Goal: Task Accomplishment & Management: Manage account settings

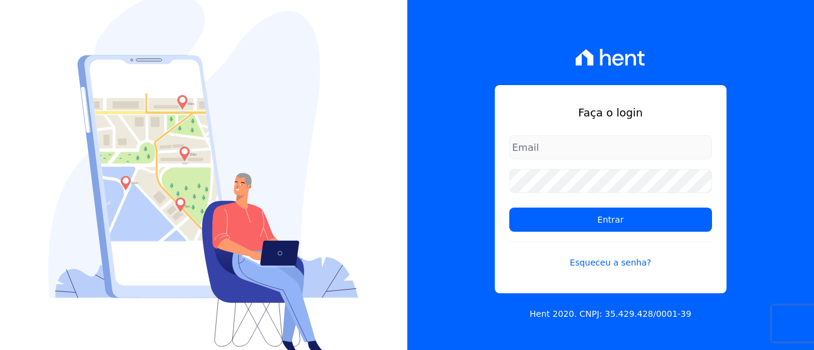
click at [615, 154] on input "email" at bounding box center [610, 147] width 203 height 24
drag, startPoint x: 536, startPoint y: 147, endPoint x: 544, endPoint y: 151, distance: 8.9
click at [536, 147] on input "email" at bounding box center [610, 147] width 203 height 24
type input "financeiro@panizziconstrucoes.com.br"
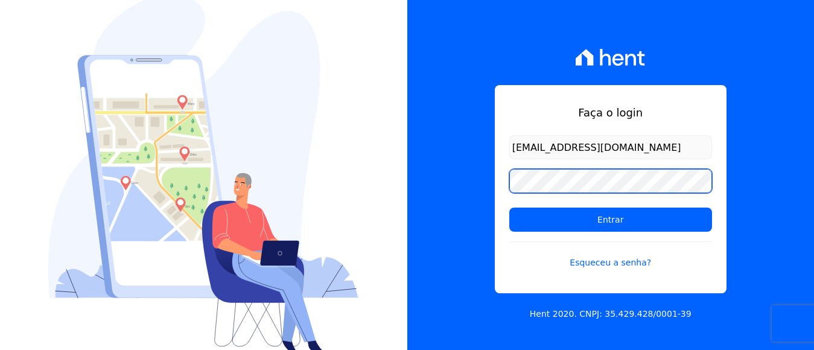
click at [509, 208] on input "Entrar" at bounding box center [610, 220] width 203 height 24
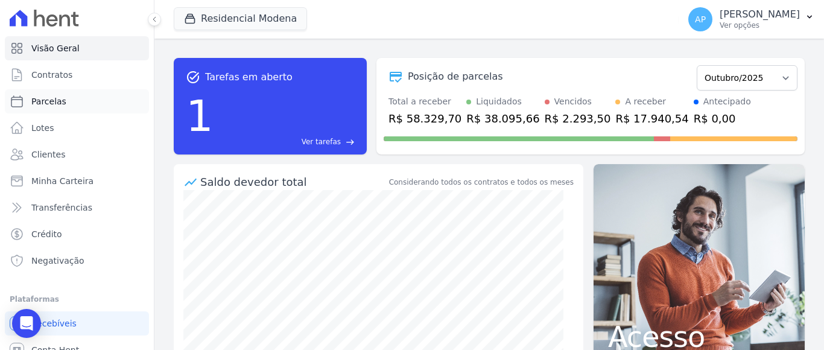
click at [50, 99] on span "Parcelas" at bounding box center [48, 101] width 35 height 12
click at [51, 103] on span "Parcelas" at bounding box center [48, 101] width 35 height 12
select select
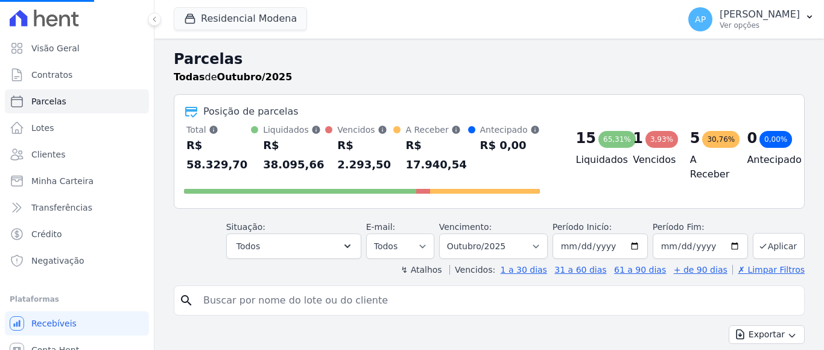
select select
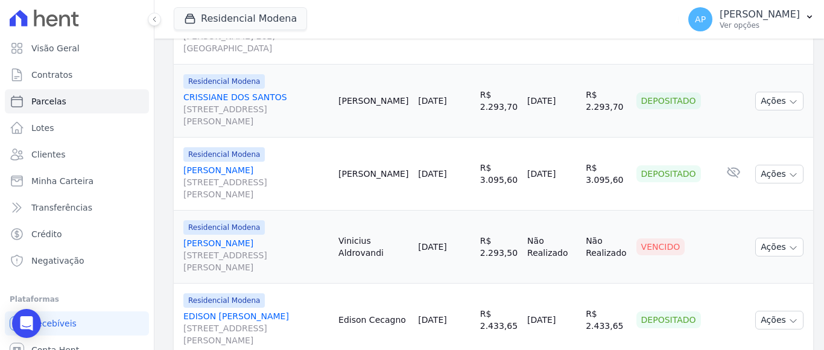
scroll to position [543, 0]
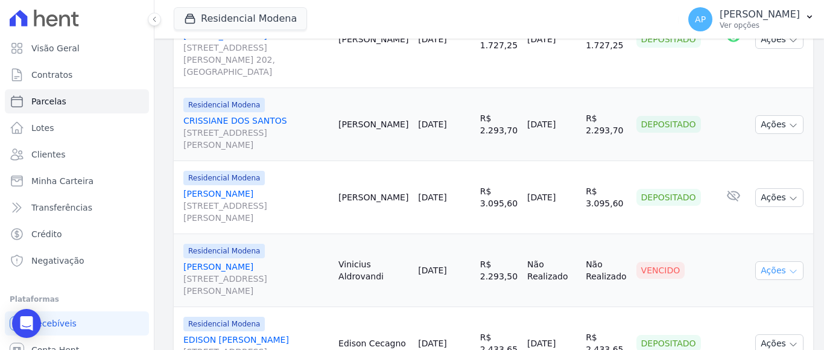
click at [759, 261] on button "Ações" at bounding box center [779, 270] width 48 height 19
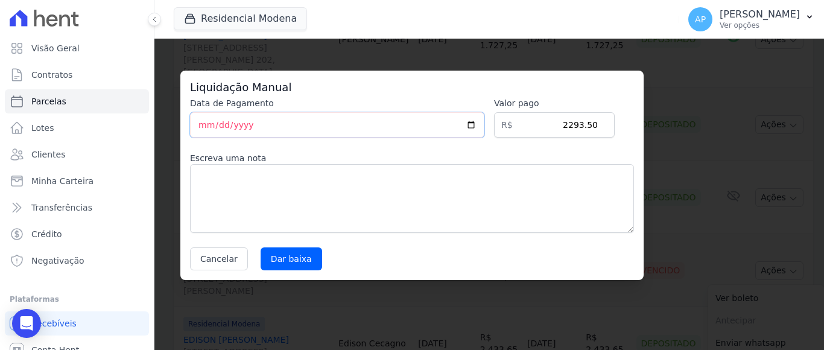
click at [202, 127] on input "[DATE]" at bounding box center [337, 124] width 294 height 25
type input "2025-10-08"
click at [305, 253] on input "Dar baixa" at bounding box center [292, 258] width 62 height 23
select select
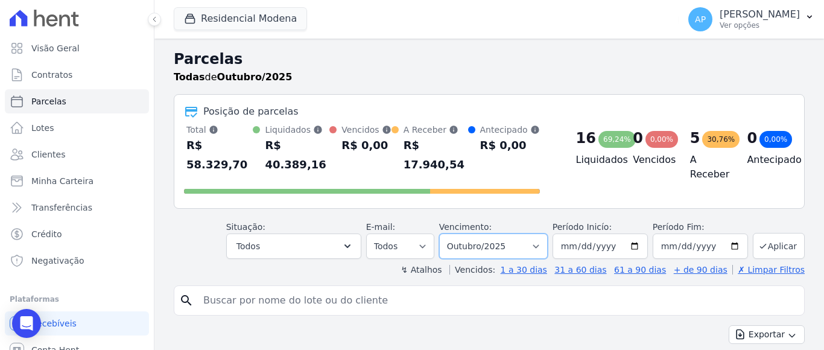
click at [527, 233] on select "[GEOGRAPHIC_DATA] por período ──────── Todos os meses Janeiro/2022 Fevereiro/20…" at bounding box center [493, 245] width 109 height 25
select select "11/2025"
click at [446, 233] on select "[GEOGRAPHIC_DATA] por período ──────── Todos os meses Janeiro/2022 Fevereiro/20…" at bounding box center [493, 245] width 109 height 25
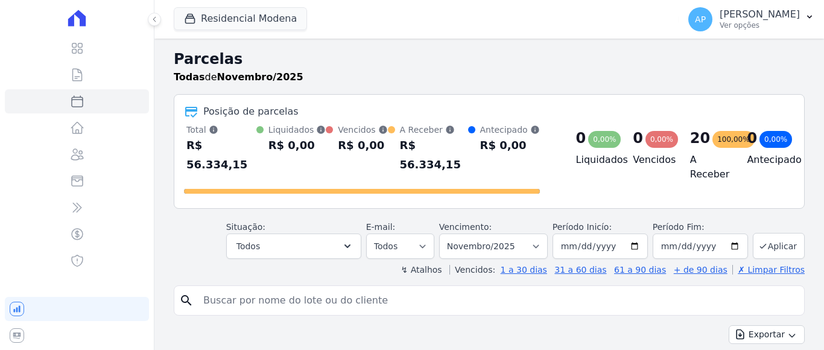
select select
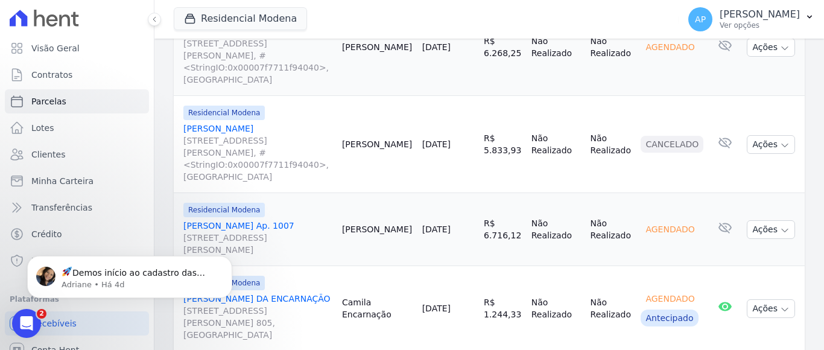
click at [306, 293] on link "[PERSON_NAME] DA ENCARNAÇÃO [STREET_ADDRESS][PERSON_NAME] 805, [GEOGRAPHIC_DATA]" at bounding box center [257, 317] width 149 height 48
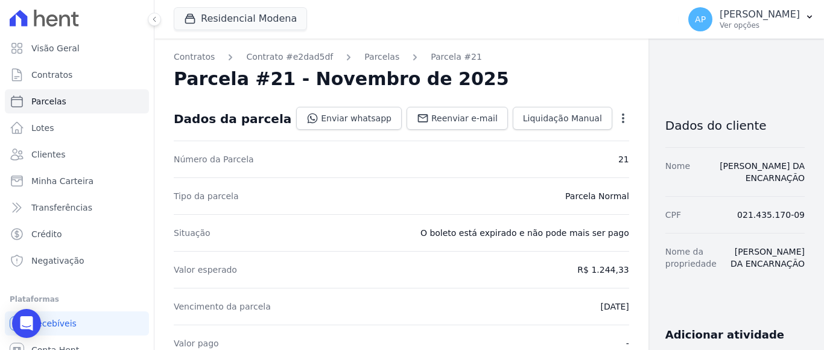
click at [617, 120] on icon "button" at bounding box center [623, 118] width 12 height 12
click at [518, 135] on link "Alterar" at bounding box center [571, 135] width 106 height 22
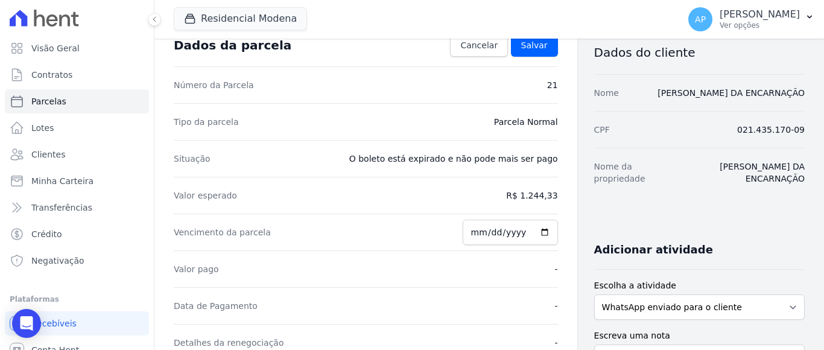
scroll to position [72, 0]
click at [489, 235] on input "2025-11-10" at bounding box center [510, 232] width 95 height 25
click at [476, 230] on input "2025-11-10" at bounding box center [510, 232] width 95 height 25
type input "2025-10-15"
click at [522, 193] on dd "R$ 1.244,33" at bounding box center [531, 196] width 51 height 12
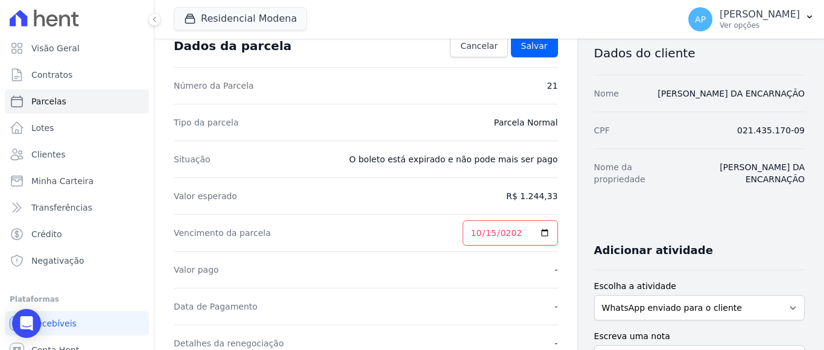
drag, startPoint x: 520, startPoint y: 195, endPoint x: 568, endPoint y: 206, distance: 48.9
drag, startPoint x: 563, startPoint y: 202, endPoint x: 524, endPoint y: 160, distance: 57.2
click at [520, 124] on dd "Parcela Normal" at bounding box center [526, 122] width 64 height 12
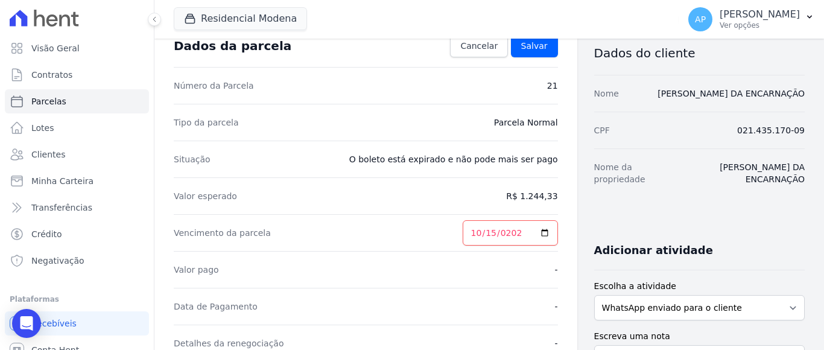
click at [526, 198] on dd "R$ 1.244,33" at bounding box center [531, 196] width 51 height 12
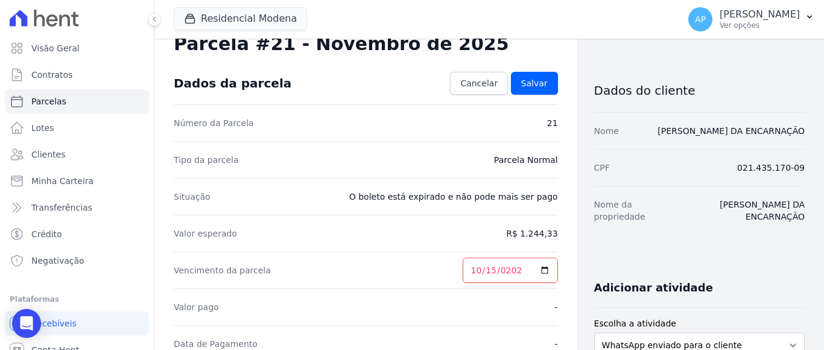
scroll to position [0, 0]
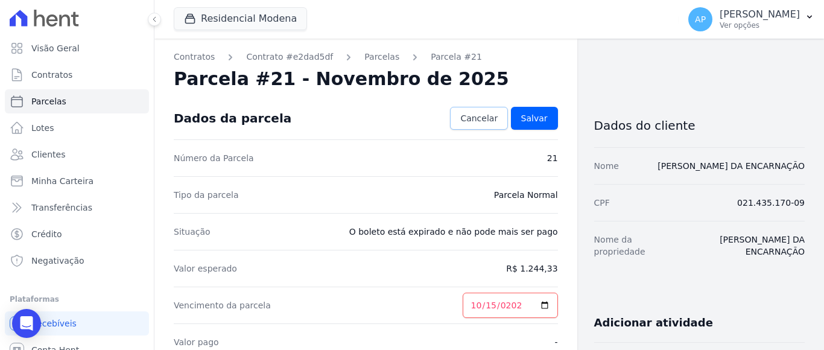
click at [469, 121] on span "Cancelar" at bounding box center [478, 118] width 37 height 12
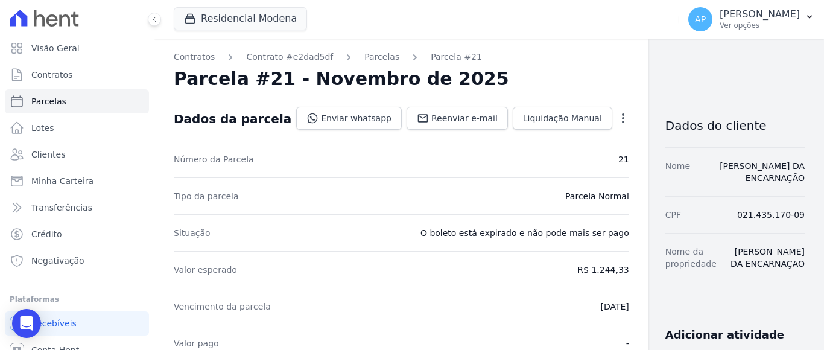
click at [617, 118] on icon "button" at bounding box center [623, 118] width 12 height 12
click at [526, 156] on link "Cancelar Cobrança" at bounding box center [571, 156] width 106 height 22
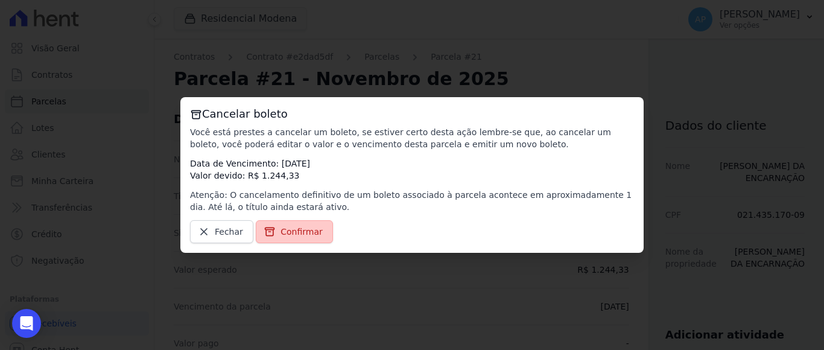
click at [294, 233] on span "Confirmar" at bounding box center [302, 232] width 42 height 12
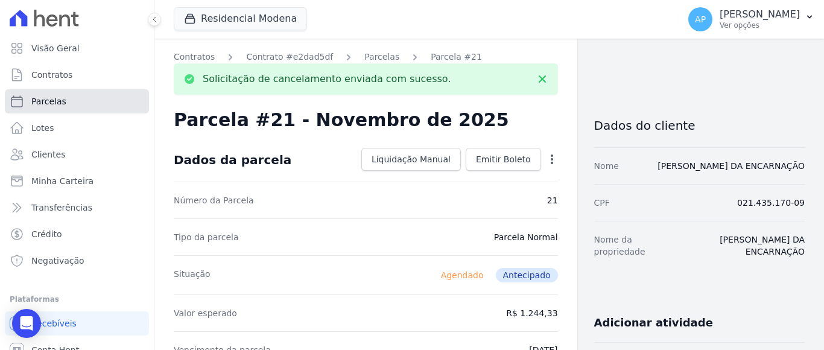
click at [50, 101] on span "Parcelas" at bounding box center [48, 101] width 35 height 12
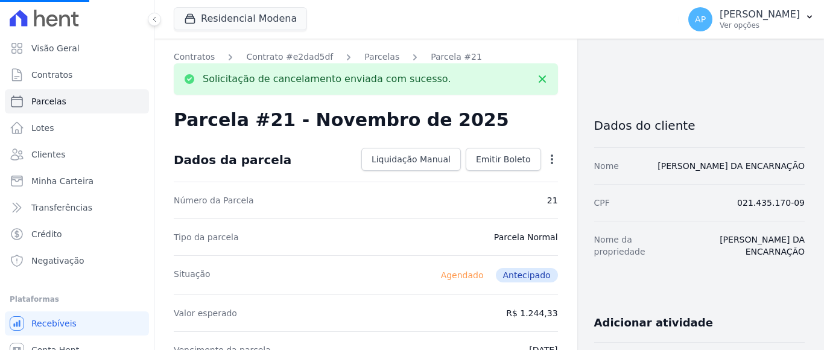
select select
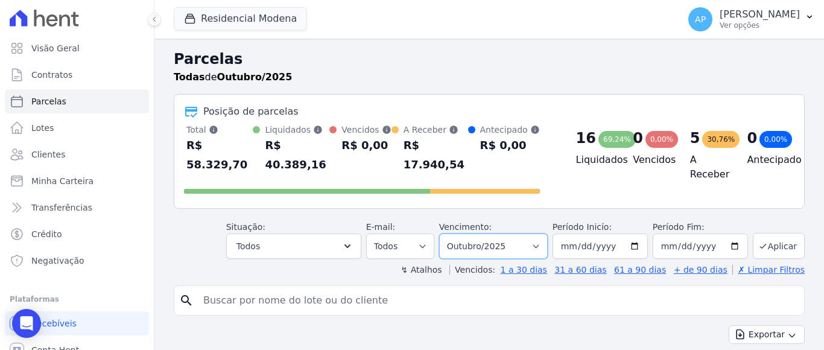
click at [531, 233] on select "Filtrar por período ──────── Todos os meses Janeiro/2022 Fevereiro/2022 Março/2…" at bounding box center [493, 245] width 109 height 25
select select "11/2025"
click at [446, 233] on select "Filtrar por período ──────── Todos os meses Janeiro/2022 Fevereiro/2022 Março/2…" at bounding box center [493, 245] width 109 height 25
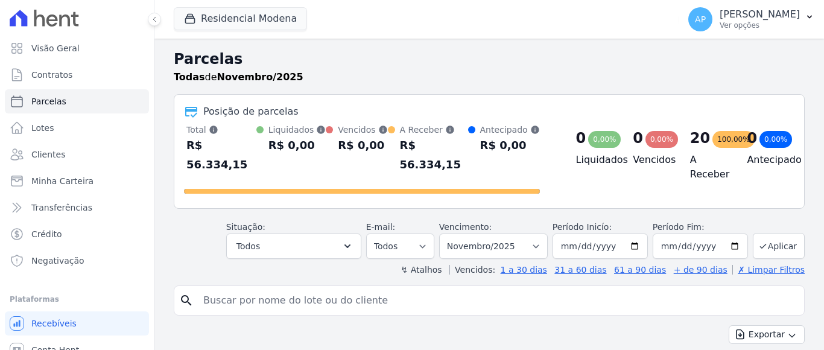
select select
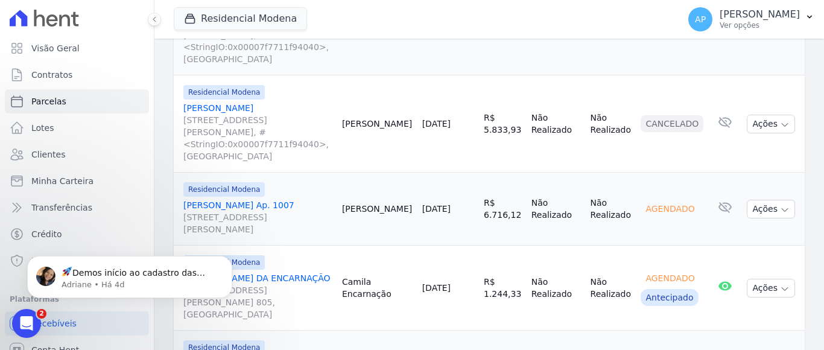
scroll to position [1508, 0]
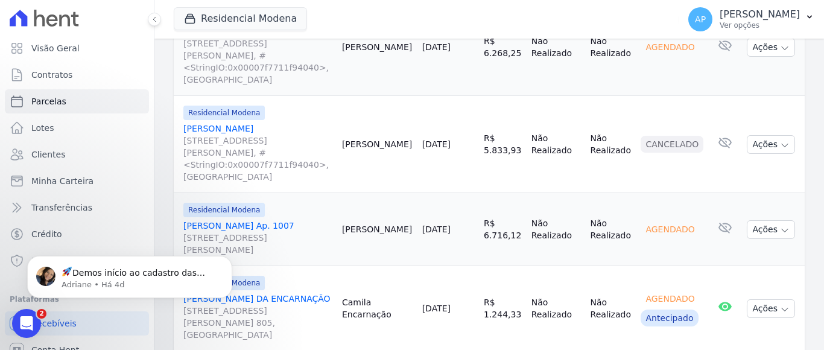
click at [287, 293] on link "[PERSON_NAME] DA ENCARNAÇÃO [STREET_ADDRESS][PERSON_NAME] 805, [GEOGRAPHIC_DATA]" at bounding box center [257, 317] width 149 height 48
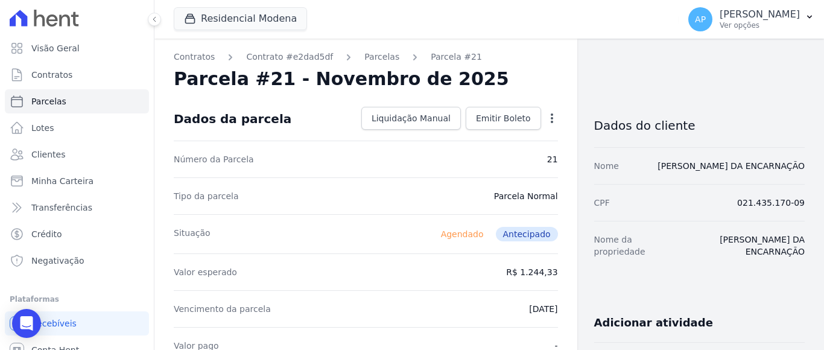
click at [546, 118] on icon "button" at bounding box center [552, 118] width 12 height 12
click at [483, 121] on div "Alterar" at bounding box center [500, 134] width 106 height 27
click at [62, 71] on span "Contratos" at bounding box center [51, 75] width 41 height 12
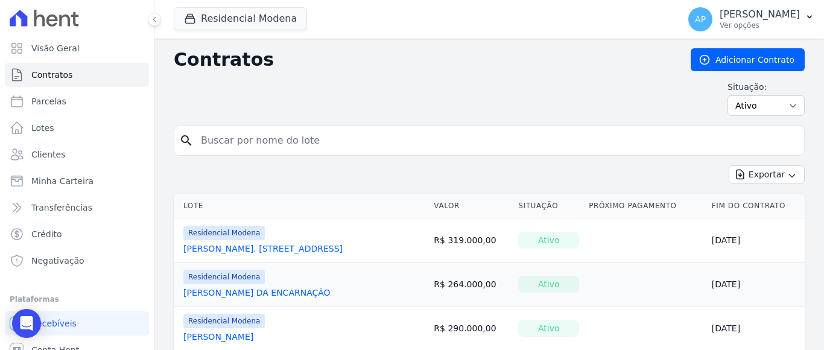
click at [246, 291] on link "CAMILA SANTOS DA ENCARNAÇÃO" at bounding box center [256, 293] width 147 height 12
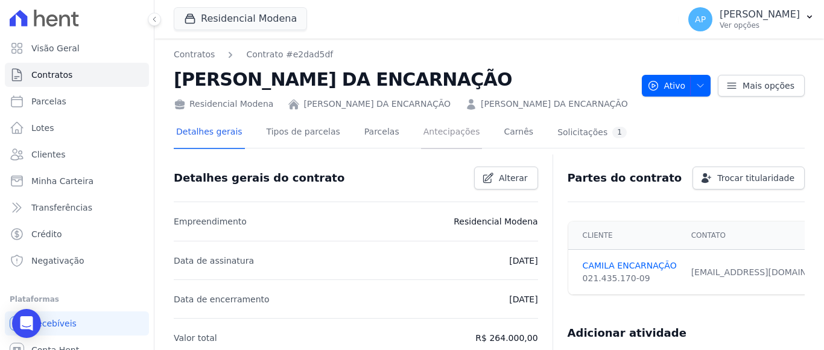
click at [436, 135] on link "Antecipações" at bounding box center [452, 133] width 62 height 32
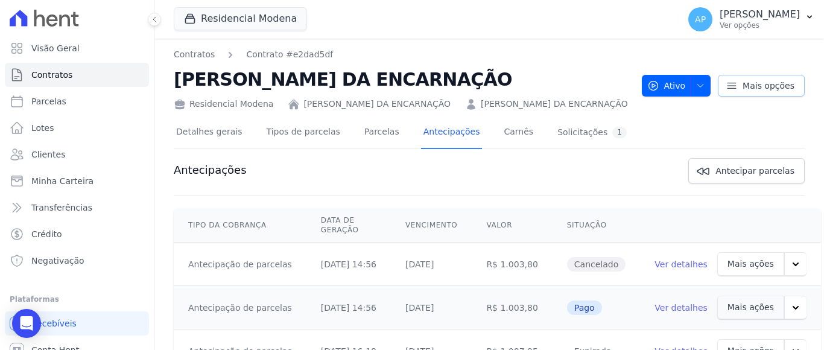
click at [726, 89] on icon at bounding box center [732, 86] width 12 height 12
click at [698, 87] on icon "button" at bounding box center [701, 86] width 10 height 10
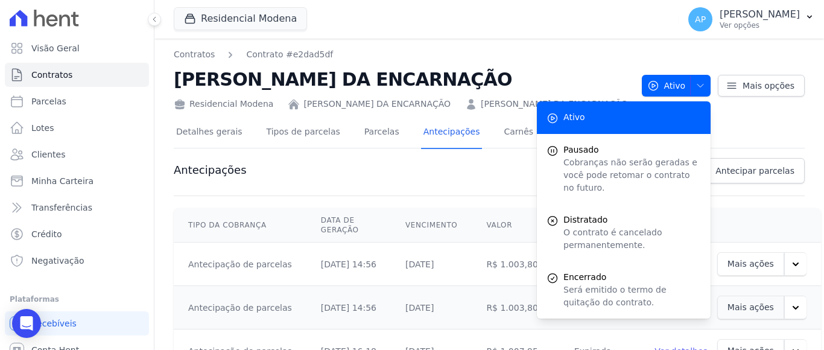
click at [785, 105] on div "Contratos Contrato #e2dad5df CAMILA SANTOS DA ENCARNAÇÃO Residencial Modena CAM…" at bounding box center [489, 79] width 631 height 62
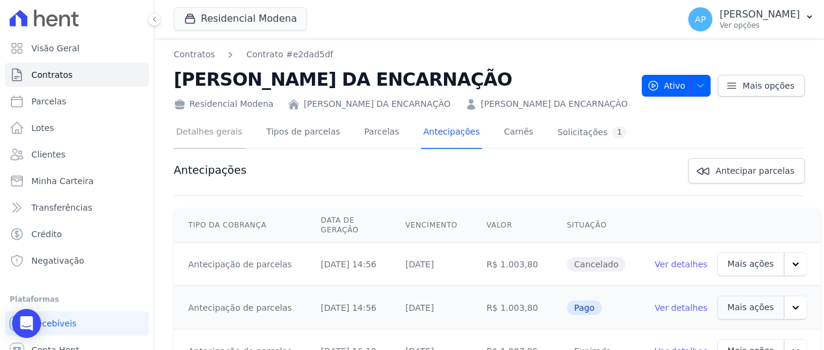
click at [210, 131] on link "Detalhes gerais" at bounding box center [209, 133] width 71 height 32
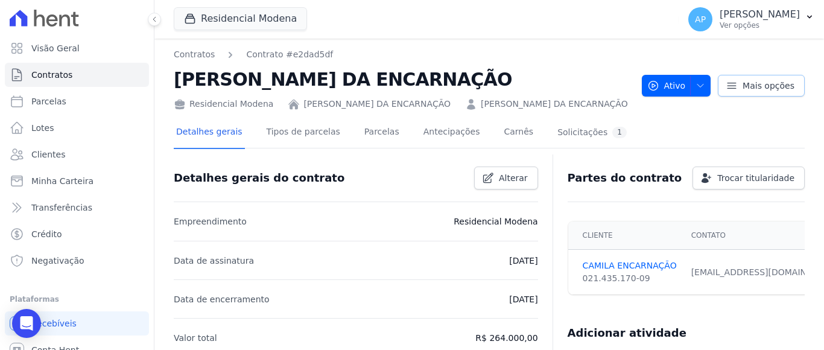
click at [726, 84] on icon at bounding box center [732, 86] width 12 height 12
click at [47, 77] on span "Contratos" at bounding box center [51, 75] width 41 height 12
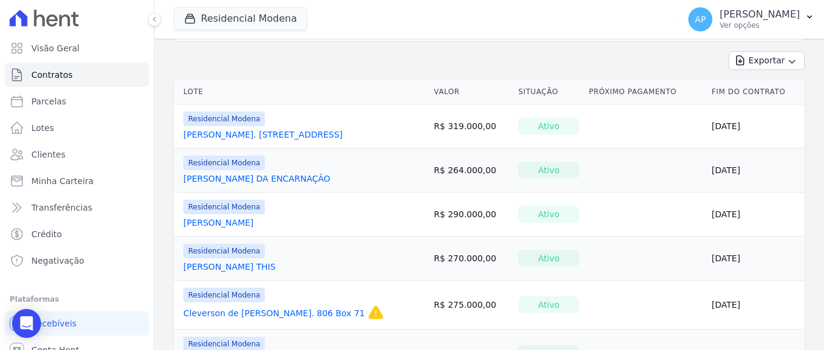
scroll to position [121, 0]
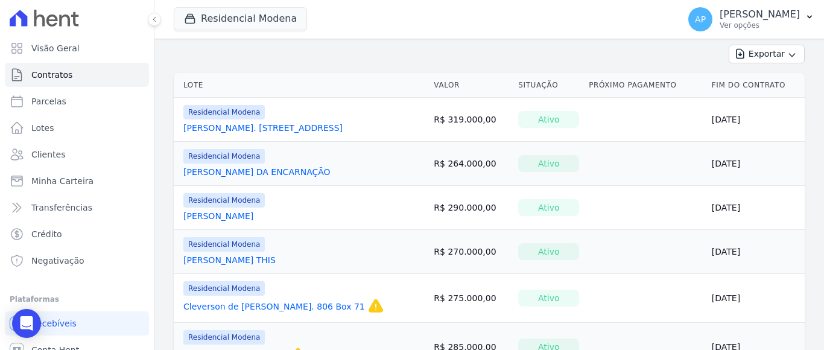
click at [237, 170] on link "[PERSON_NAME] DA ENCARNAÇÃO" at bounding box center [256, 172] width 147 height 12
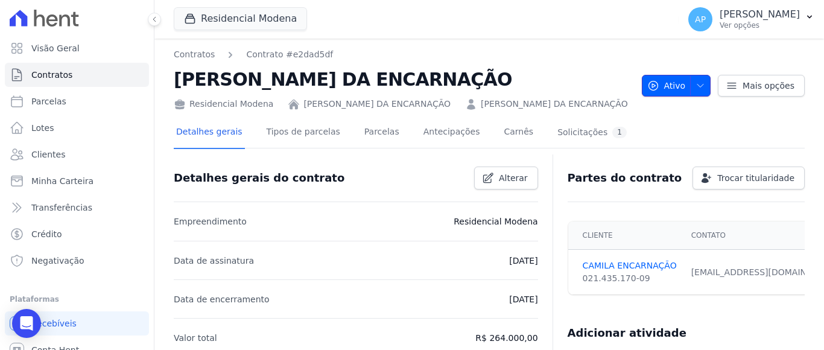
click at [696, 87] on icon "button" at bounding box center [701, 86] width 10 height 10
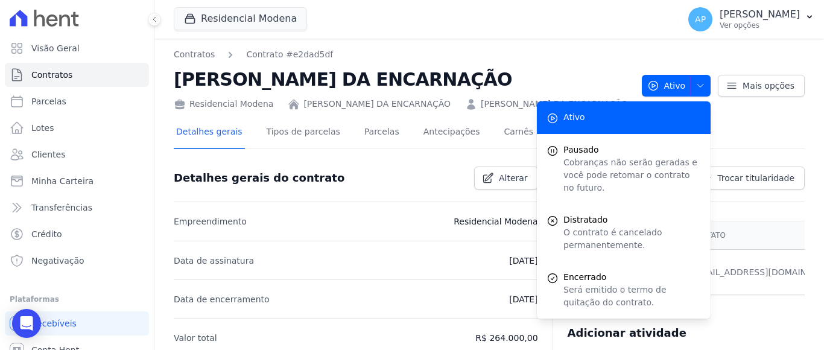
click at [759, 129] on div "Detalhes gerais Tipos de parcelas Parcelas Antecipações Carnês Solicitações 1" at bounding box center [489, 133] width 631 height 30
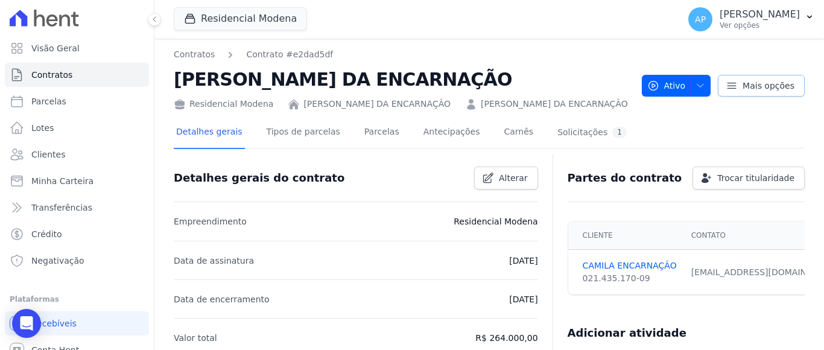
click at [735, 82] on link "Mais opções" at bounding box center [761, 86] width 87 height 22
click at [595, 151] on div at bounding box center [489, 153] width 631 height 10
click at [362, 131] on link "Parcelas" at bounding box center [382, 133] width 40 height 32
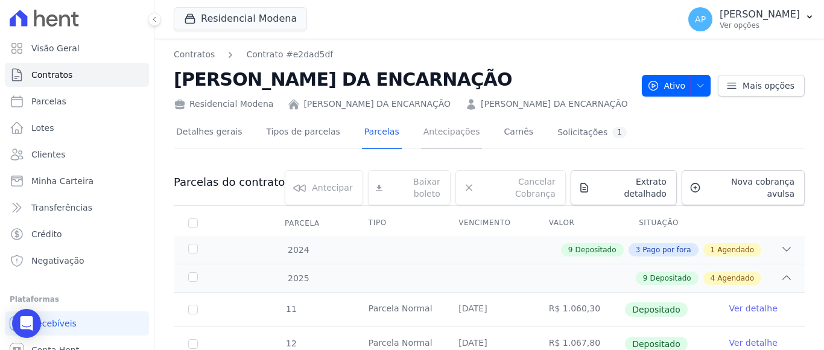
click at [435, 132] on link "Antecipações" at bounding box center [452, 133] width 62 height 32
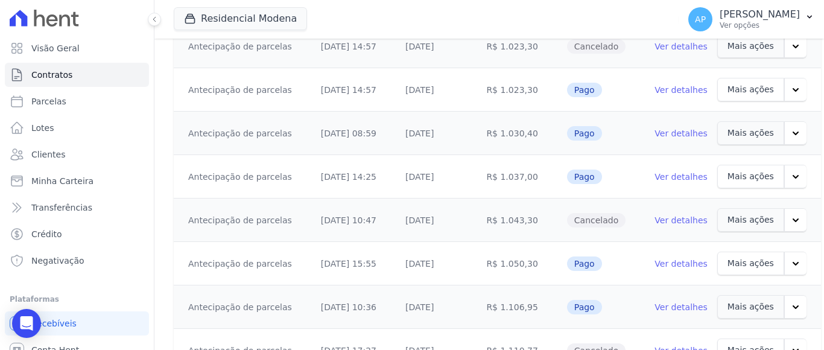
scroll to position [477, 0]
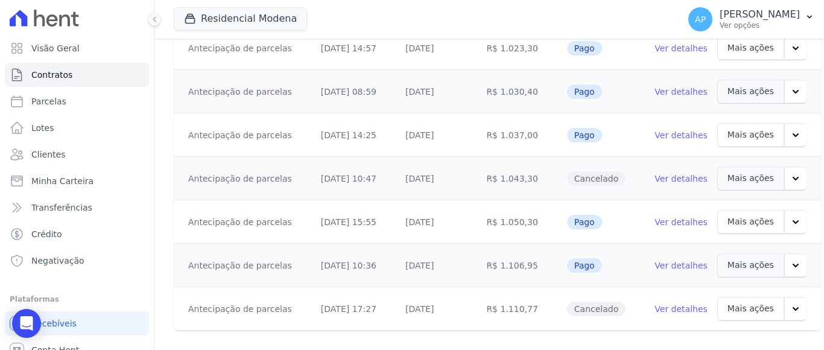
click at [790, 303] on icon "button" at bounding box center [796, 309] width 12 height 12
click at [709, 333] on link "Enviar cobrança" at bounding box center [722, 340] width 87 height 29
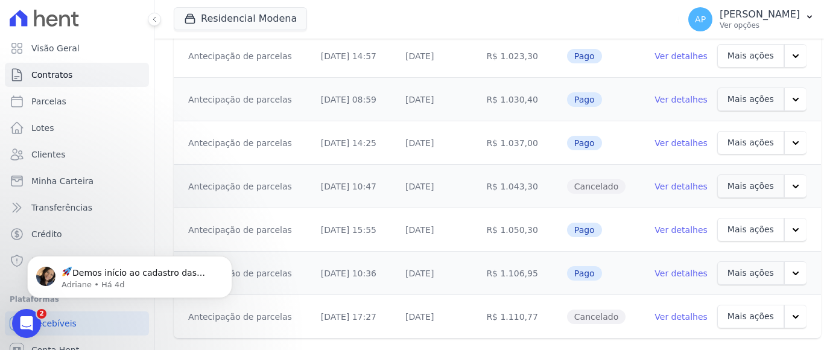
scroll to position [518, 0]
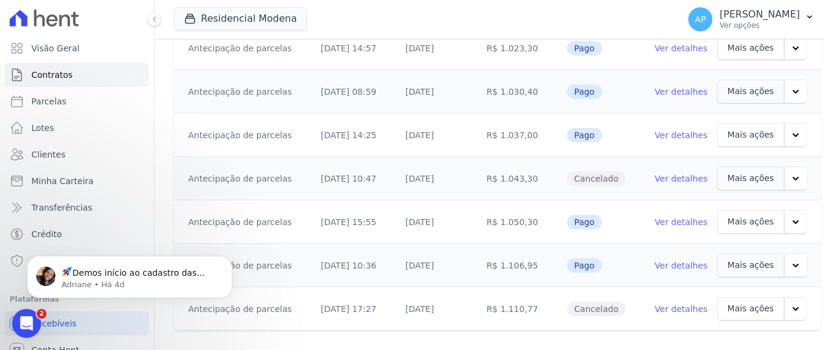
click at [671, 303] on link "Ver detalhes" at bounding box center [681, 309] width 53 height 12
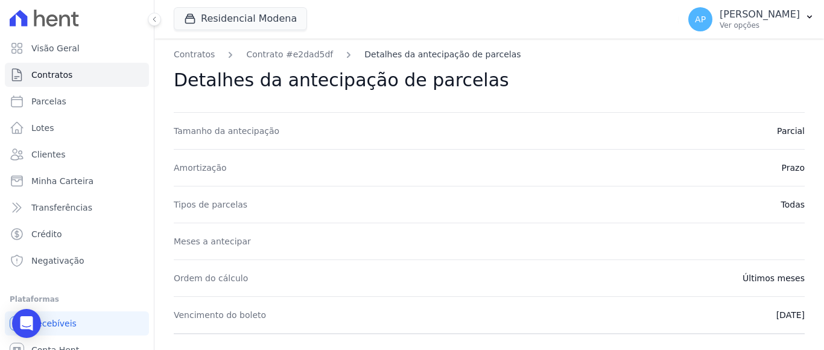
click at [419, 55] on link "Detalhes da antecipação de parcelas" at bounding box center [442, 54] width 156 height 13
click at [421, 57] on link "Detalhes da antecipação de parcelas" at bounding box center [442, 54] width 156 height 13
click at [202, 54] on link "Contratos" at bounding box center [194, 54] width 41 height 13
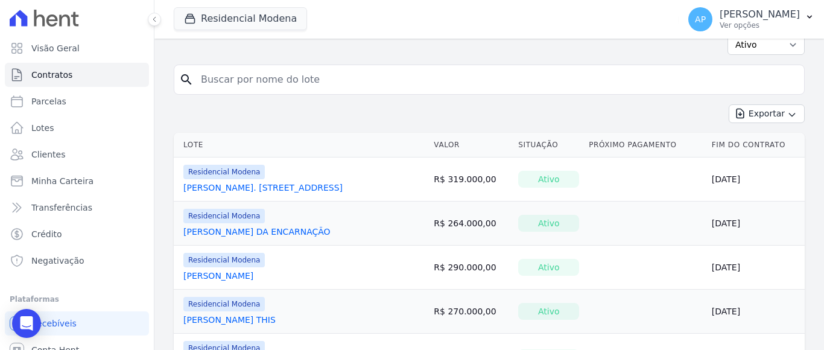
scroll to position [60, 0]
click at [238, 221] on span "Residencial Modena" at bounding box center [223, 216] width 81 height 14
click at [233, 229] on link "[PERSON_NAME] DA ENCARNAÇÃO" at bounding box center [256, 232] width 147 height 12
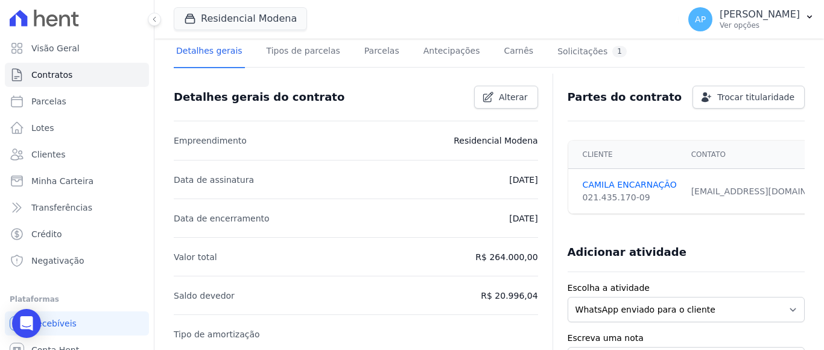
scroll to position [60, 0]
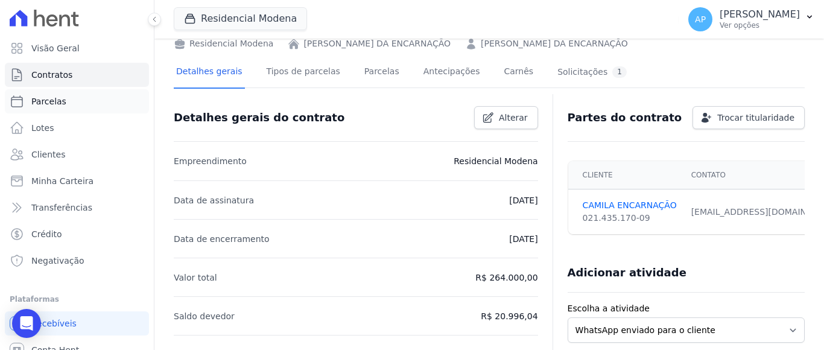
click at [60, 100] on span "Parcelas" at bounding box center [48, 101] width 35 height 12
select select
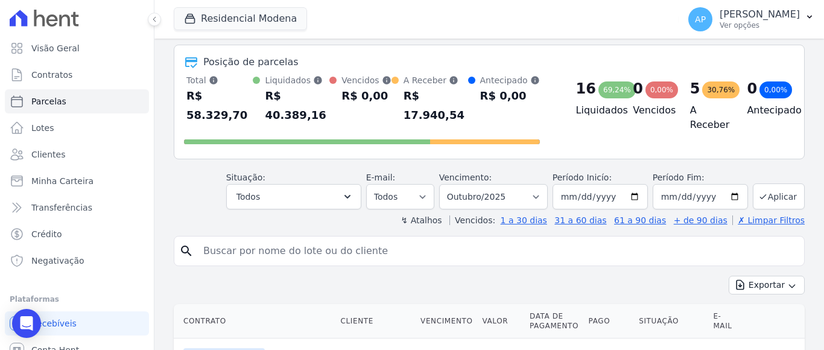
scroll to position [121, 0]
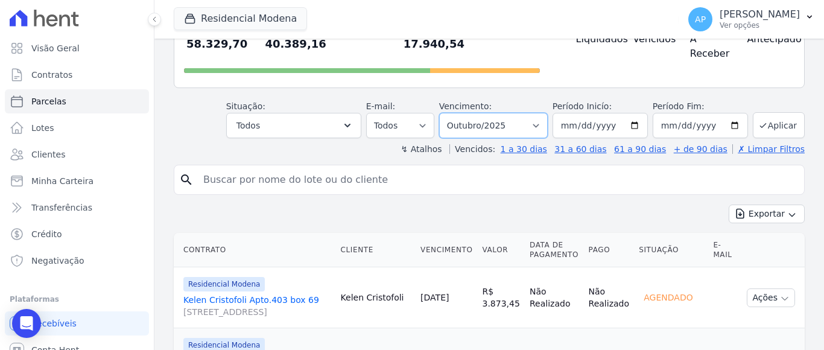
click at [515, 115] on select "Filtrar por período ──────── Todos os meses Janeiro/2022 Fevereiro/2022 Março/2…" at bounding box center [493, 125] width 109 height 25
select select "11/2024"
click at [446, 113] on select "Filtrar por período ──────── Todos os meses Janeiro/2022 Fevereiro/2022 Março/2…" at bounding box center [493, 125] width 109 height 25
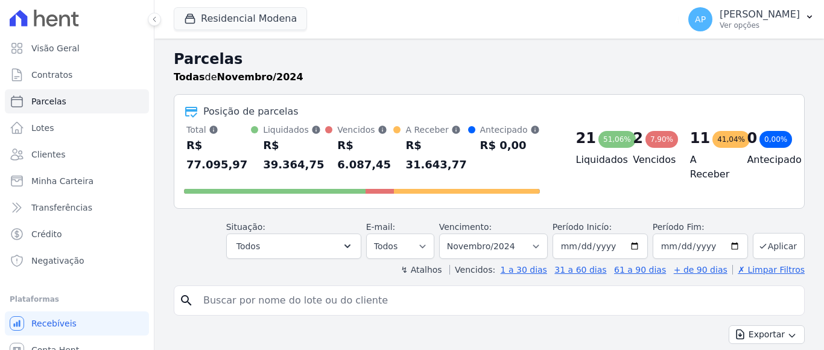
select select
click at [539, 247] on select "[GEOGRAPHIC_DATA] por período ──────── Todos os meses Janeiro/2022 Fevereiro/20…" at bounding box center [493, 245] width 109 height 25
select select "11/2025"
click at [446, 233] on select "Filtrar por período ──────── Todos os meses Janeiro/2022 Fevereiro/2022 Março/2…" at bounding box center [493, 245] width 109 height 25
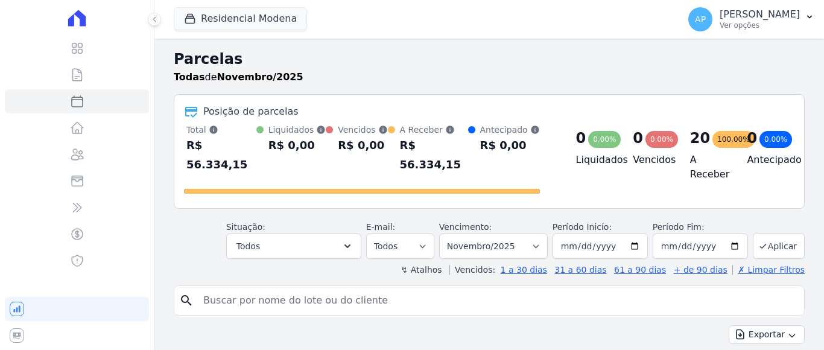
select select
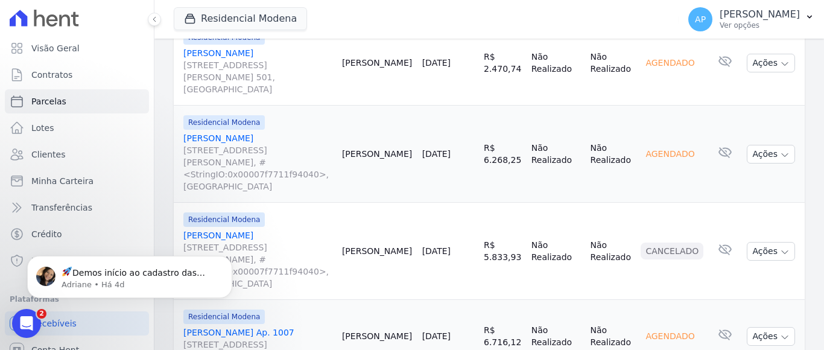
scroll to position [1448, 0]
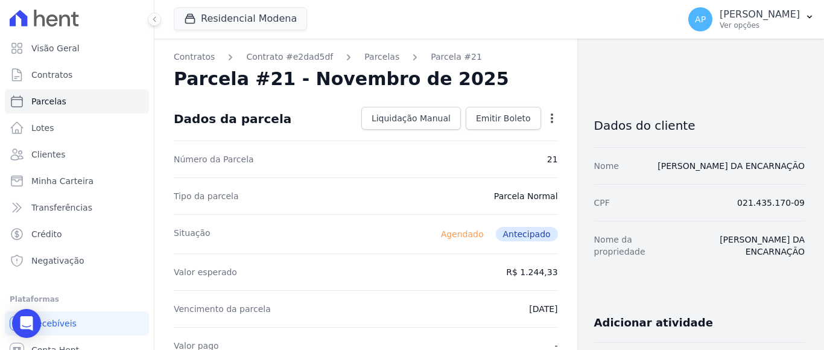
click at [546, 117] on icon "button" at bounding box center [552, 118] width 12 height 12
click at [459, 134] on link "Alterar" at bounding box center [500, 135] width 106 height 22
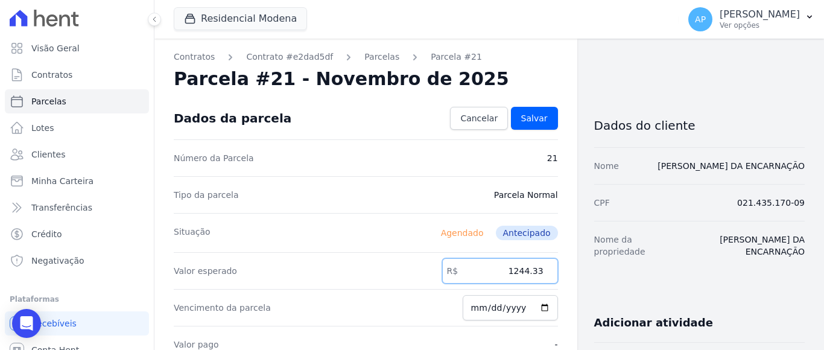
drag, startPoint x: 509, startPoint y: 268, endPoint x: 552, endPoint y: 268, distance: 42.8
type input "1110.77"
click at [473, 306] on input "2025-11-10" at bounding box center [510, 307] width 95 height 25
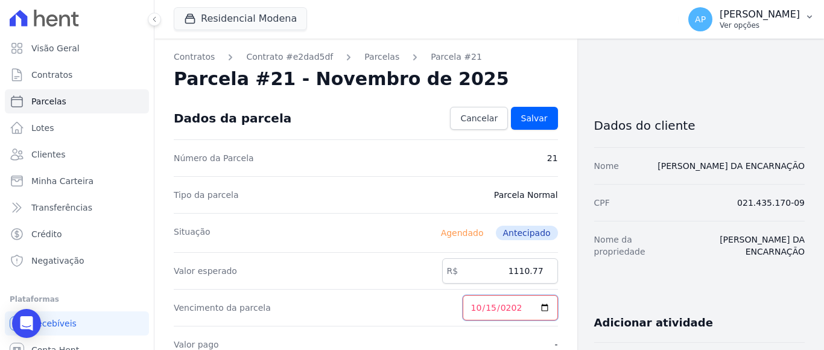
type input "2025-10-15"
click at [529, 122] on span "Salvar" at bounding box center [534, 118] width 27 height 12
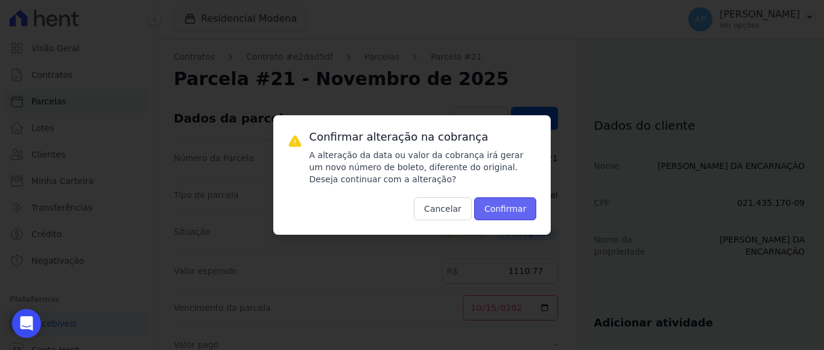
click at [494, 205] on button "Confirmar" at bounding box center [505, 208] width 63 height 23
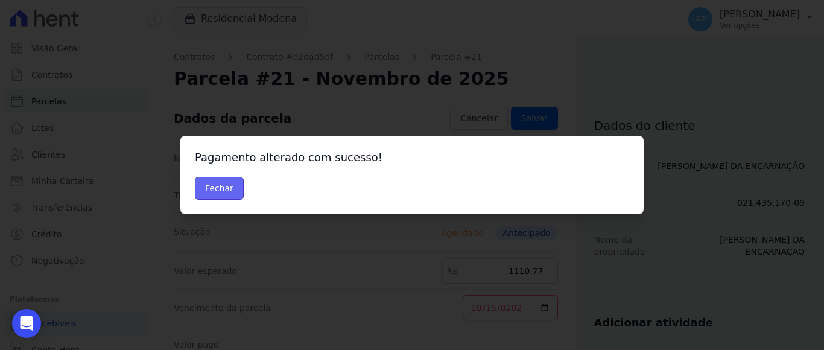
click at [203, 186] on button "Fechar" at bounding box center [219, 188] width 49 height 23
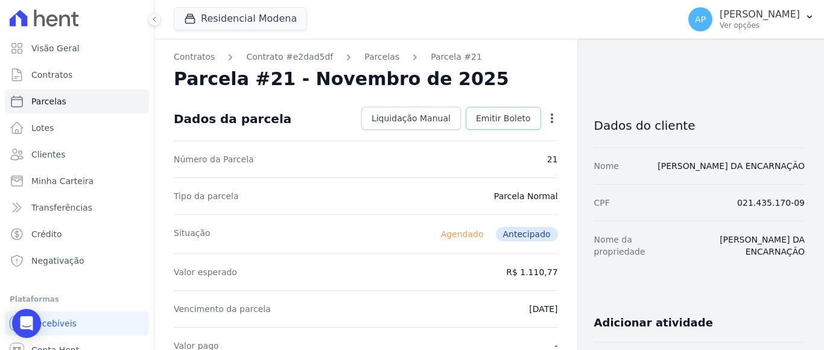
click at [509, 116] on span "Emitir Boleto" at bounding box center [503, 118] width 55 height 12
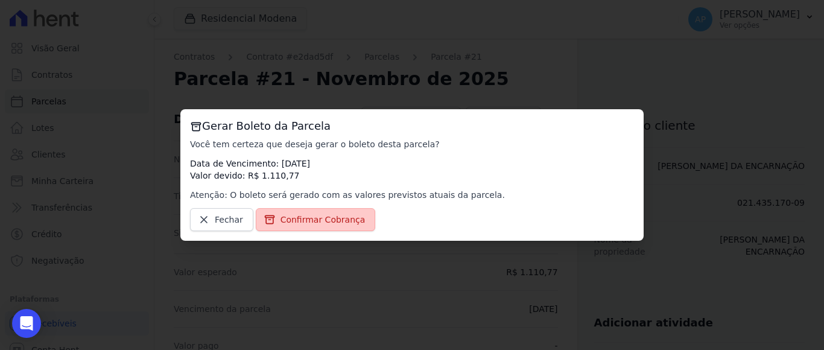
click at [334, 216] on span "Confirmar Cobrança" at bounding box center [323, 220] width 85 height 12
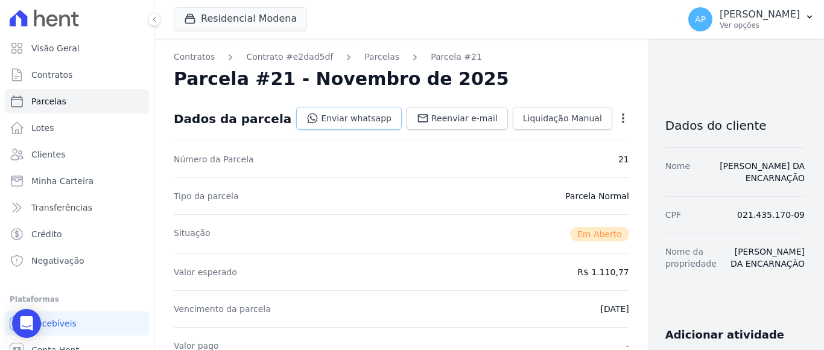
click at [317, 114] on link "Enviar whatsapp" at bounding box center [349, 118] width 106 height 23
